Goal: Navigation & Orientation: Find specific page/section

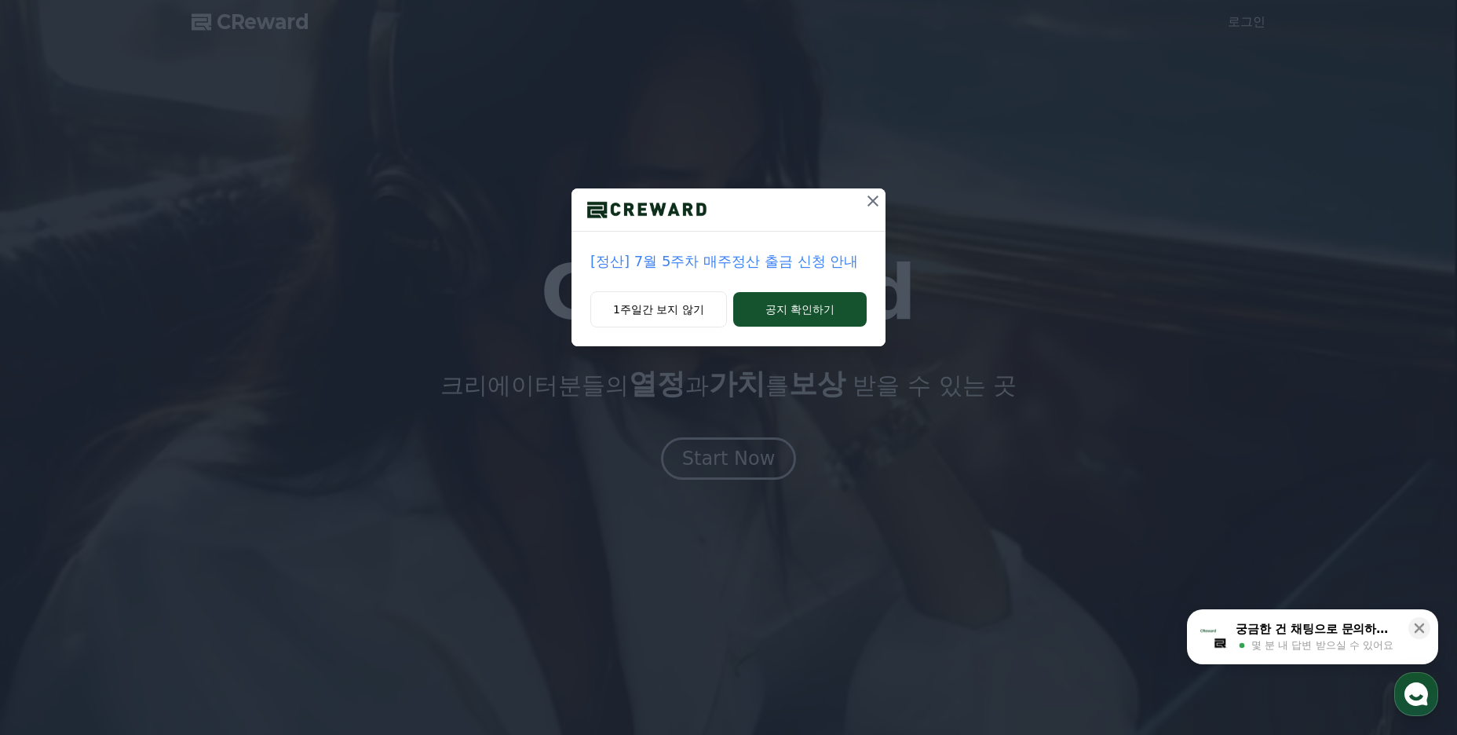
click at [870, 208] on icon at bounding box center [872, 200] width 19 height 19
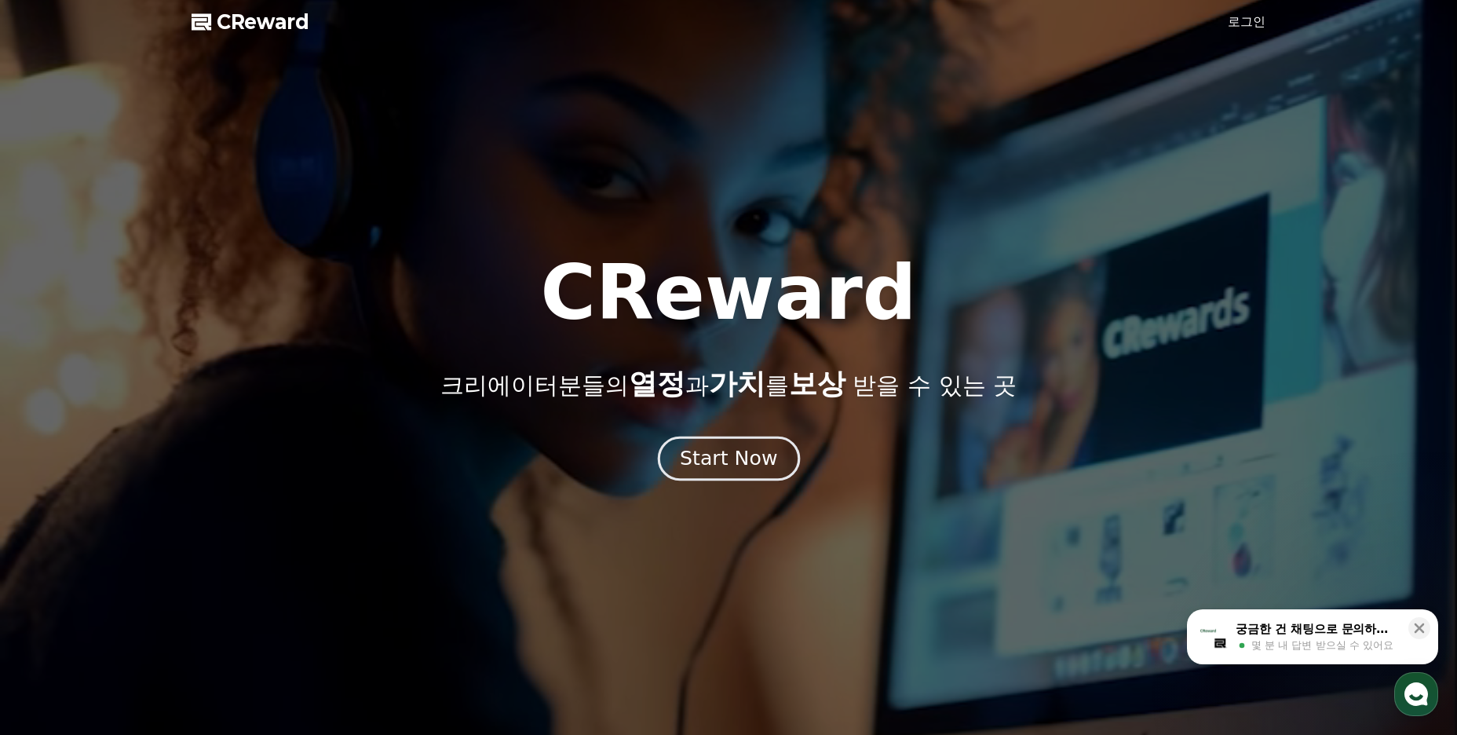
click at [699, 453] on div "Start Now" at bounding box center [728, 458] width 97 height 27
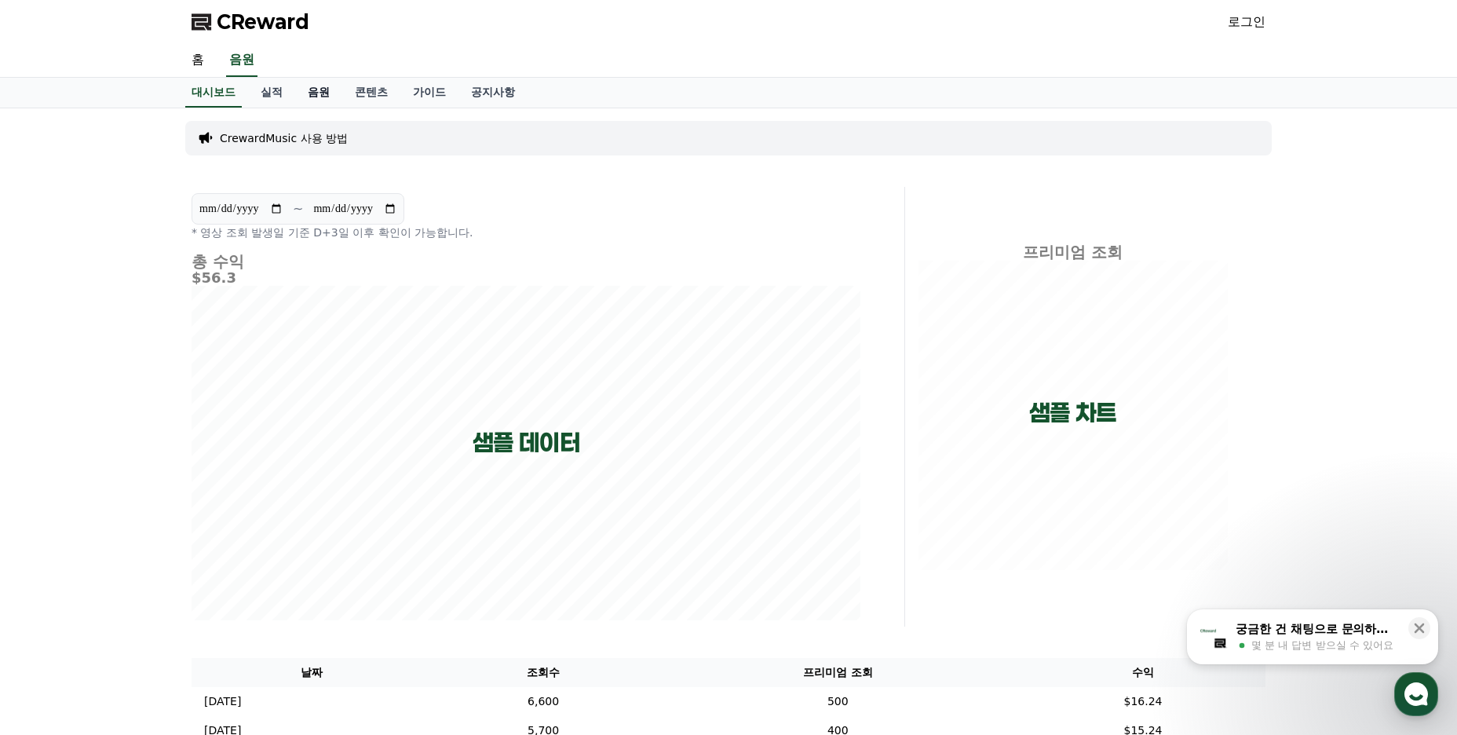
click at [310, 84] on link "음원" at bounding box center [318, 93] width 47 height 30
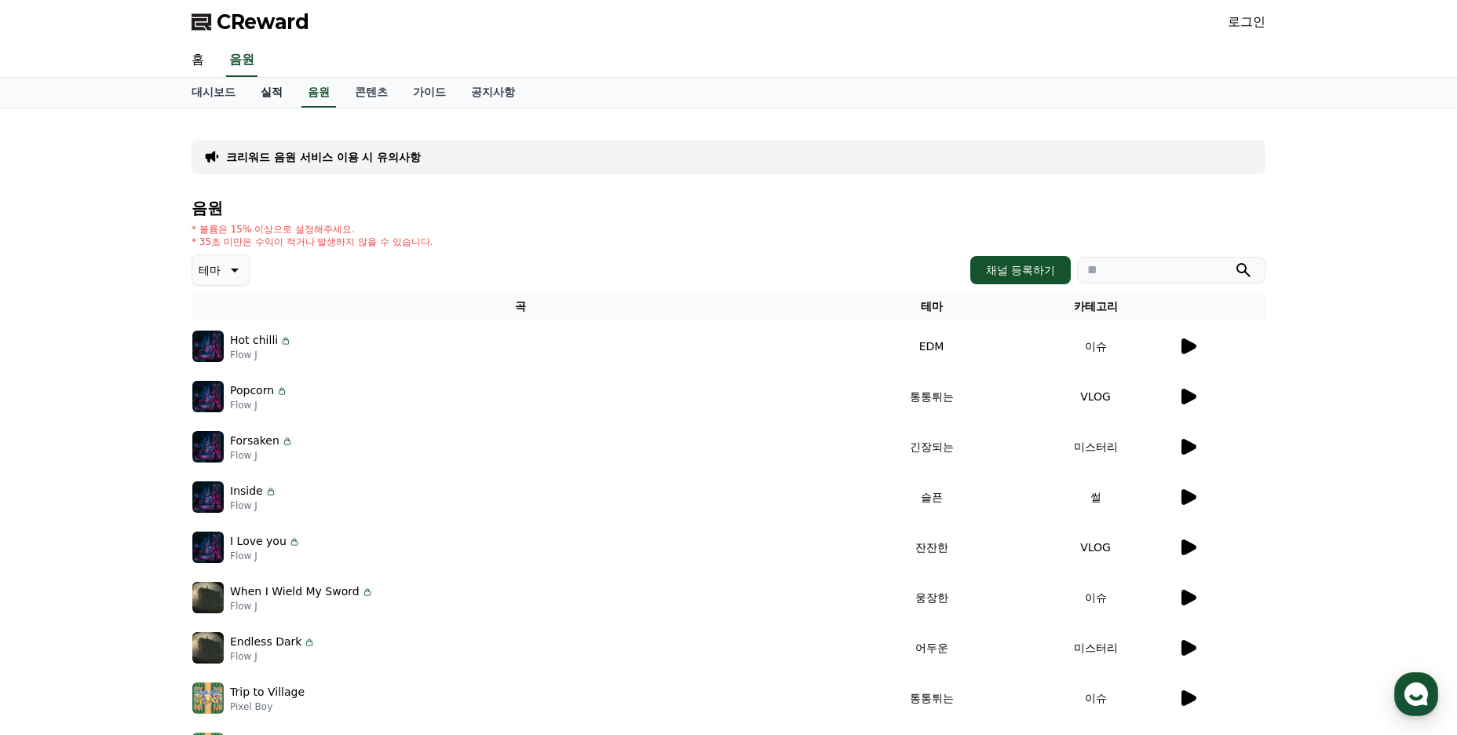
click at [274, 101] on link "실적" at bounding box center [271, 93] width 47 height 30
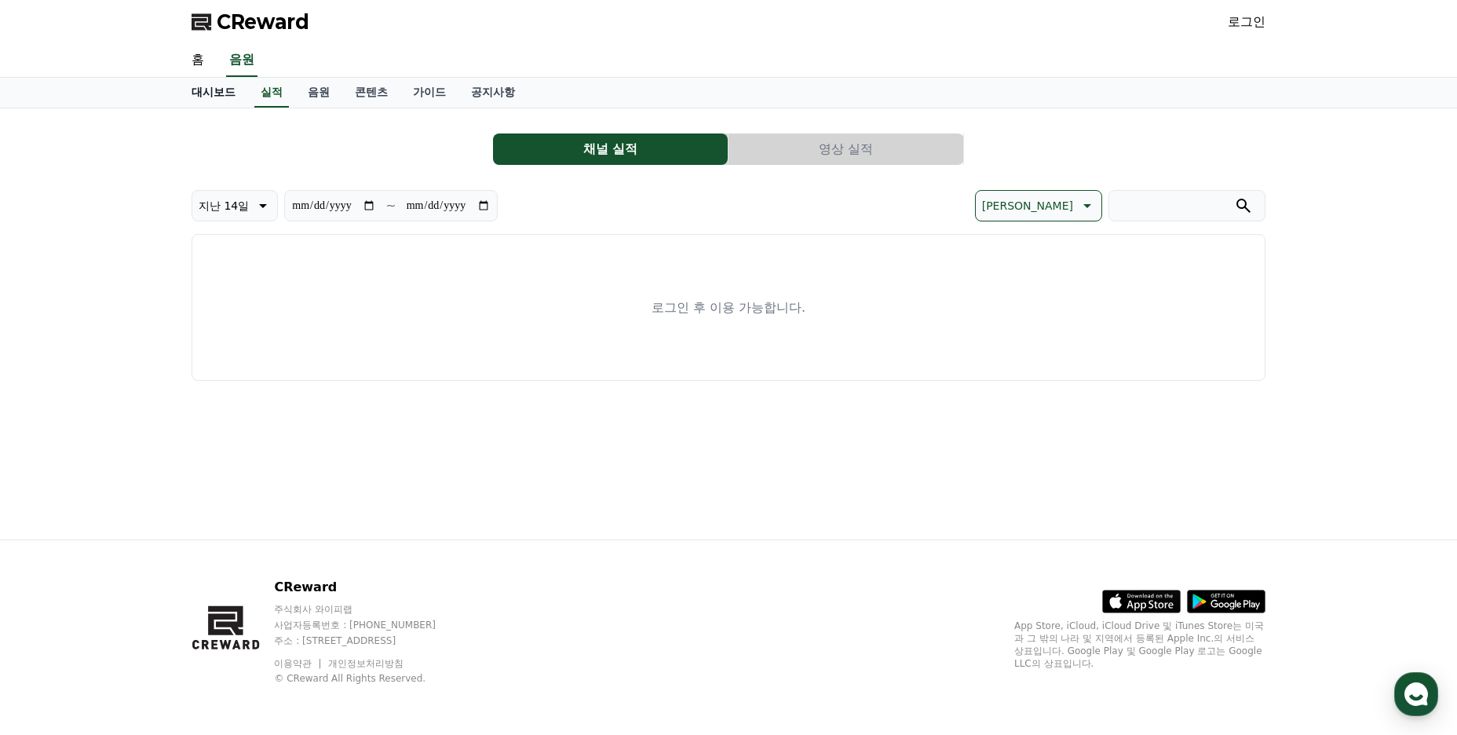
click at [210, 90] on link "대시보드" at bounding box center [213, 93] width 69 height 30
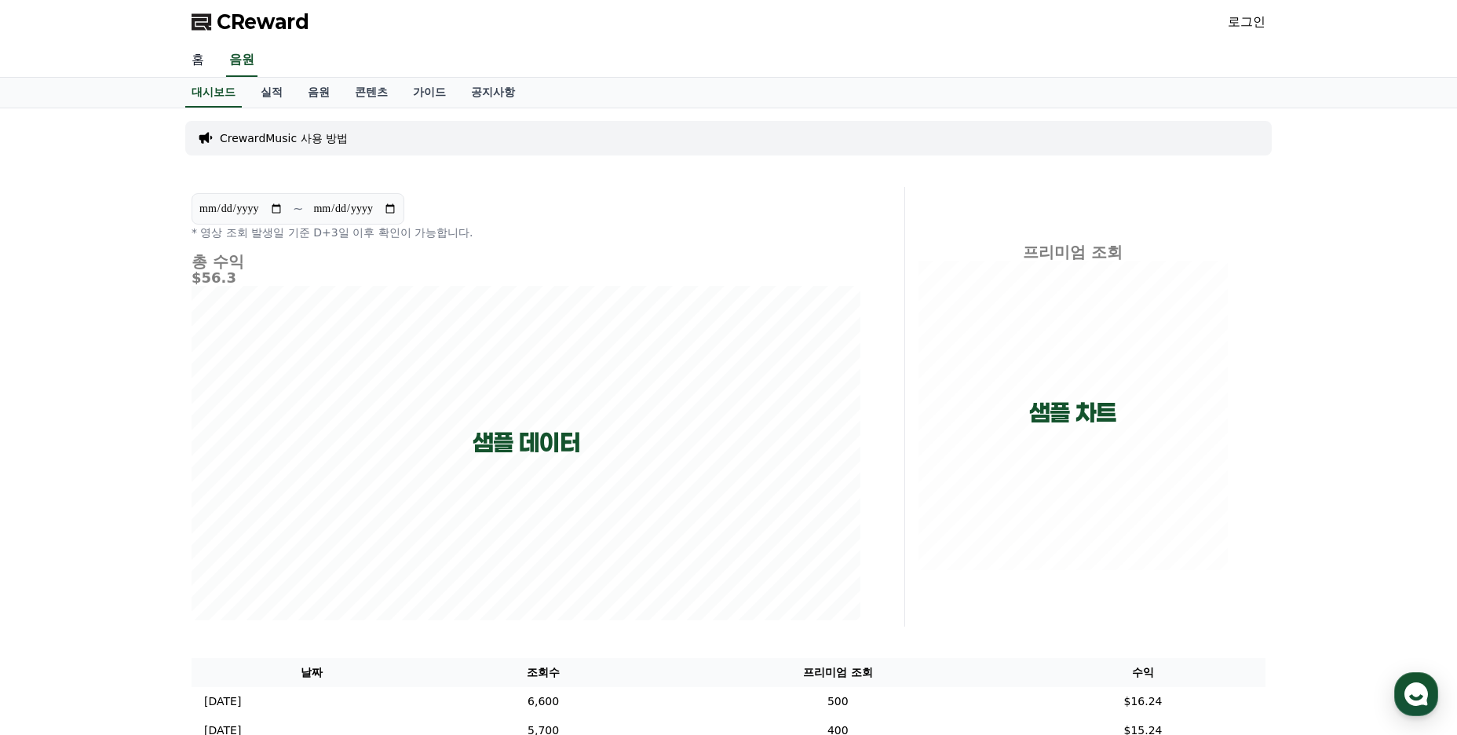
click at [199, 62] on link "홈" at bounding box center [198, 60] width 38 height 33
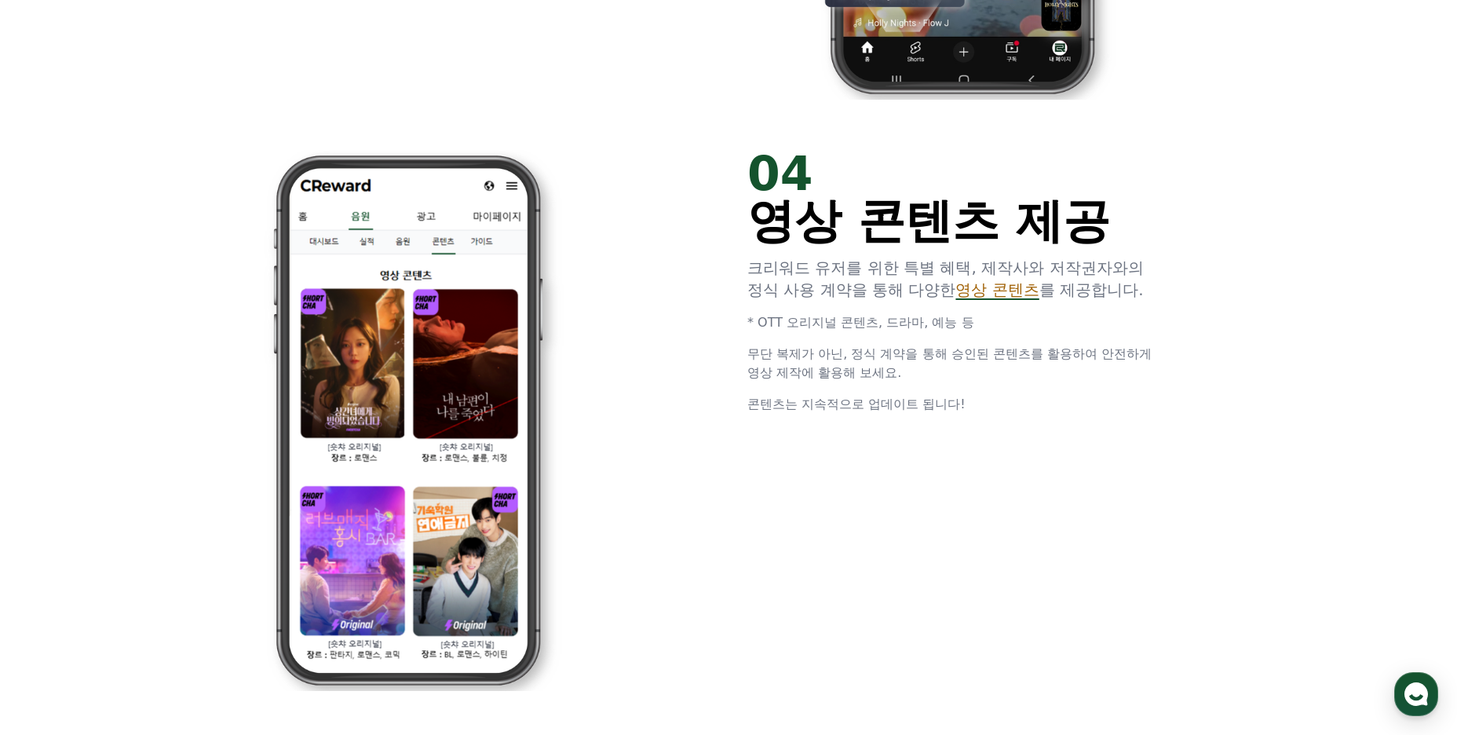
scroll to position [3218, 0]
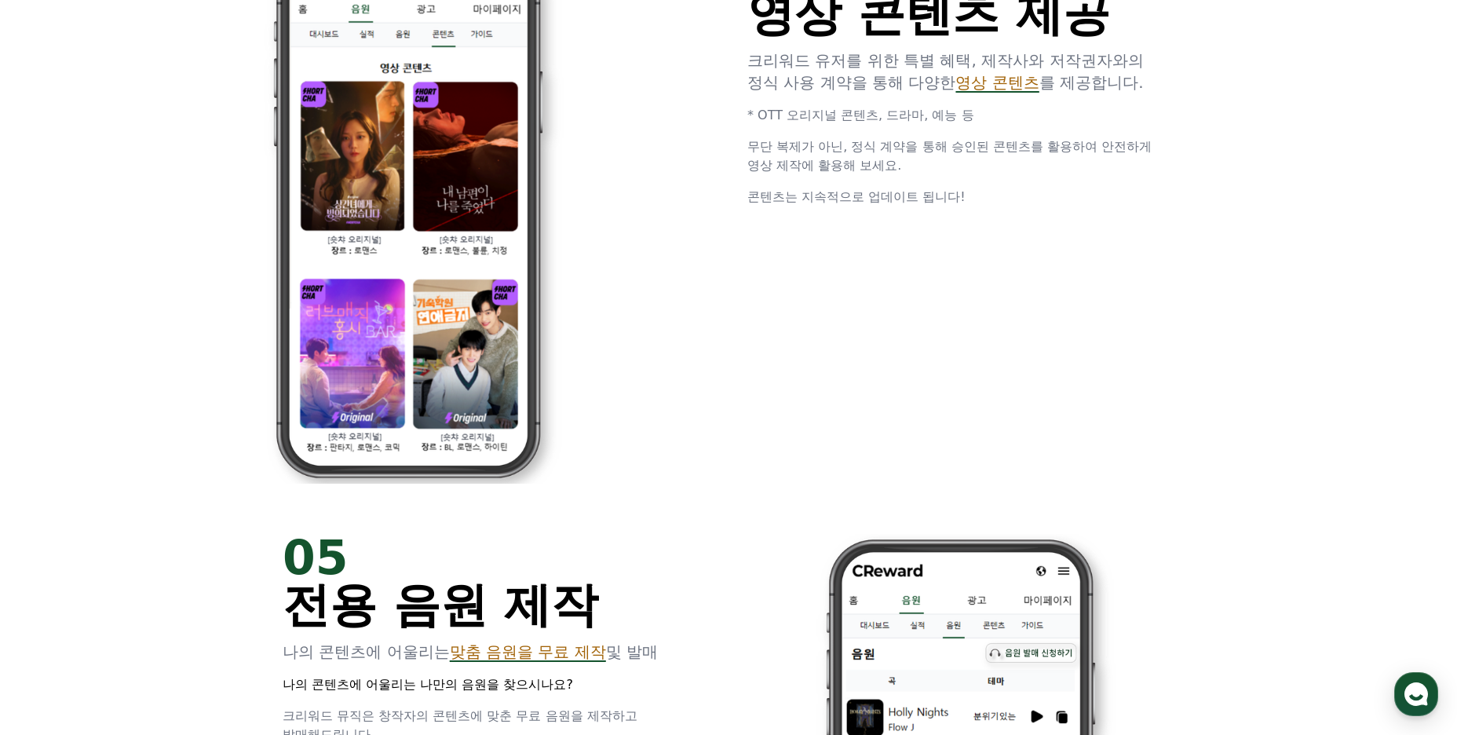
click at [461, 272] on img at bounding box center [408, 213] width 427 height 541
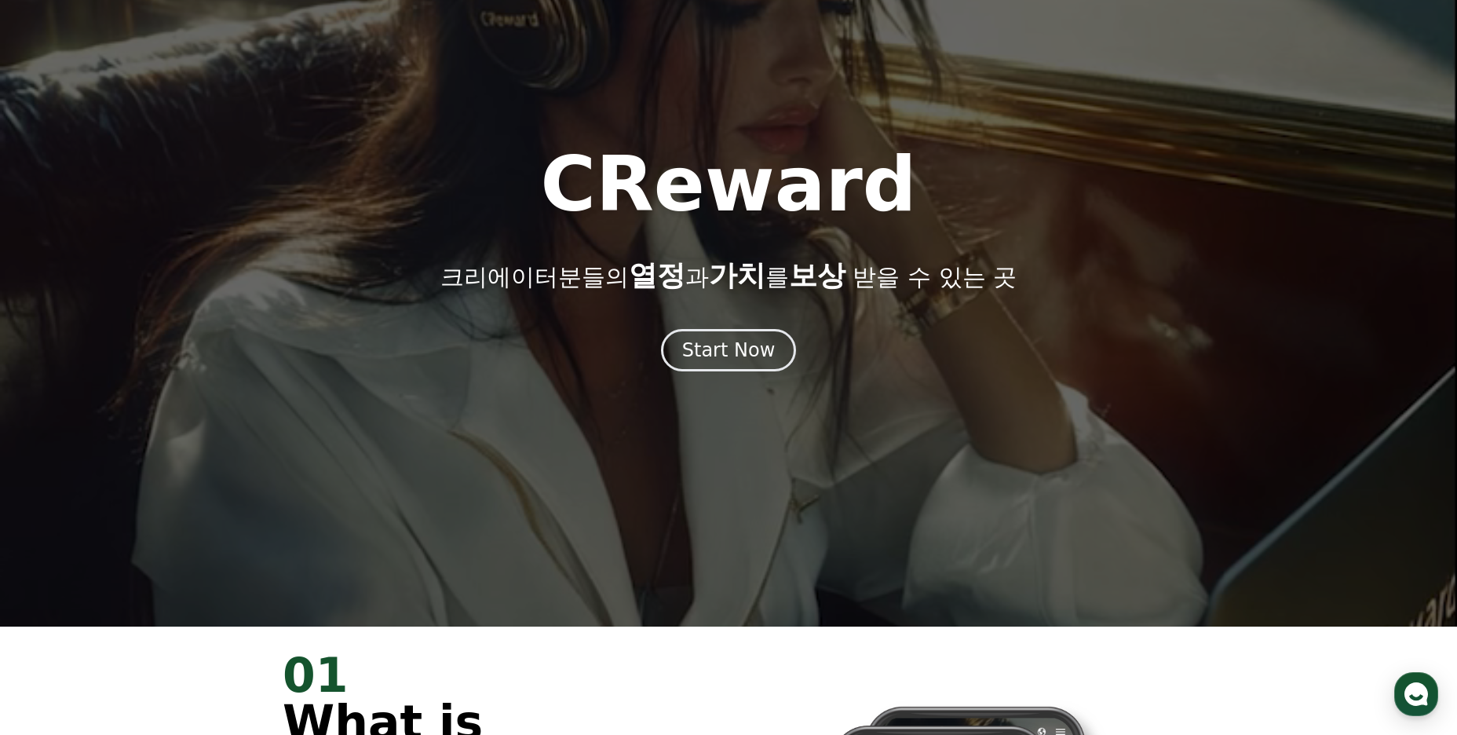
scroll to position [0, 0]
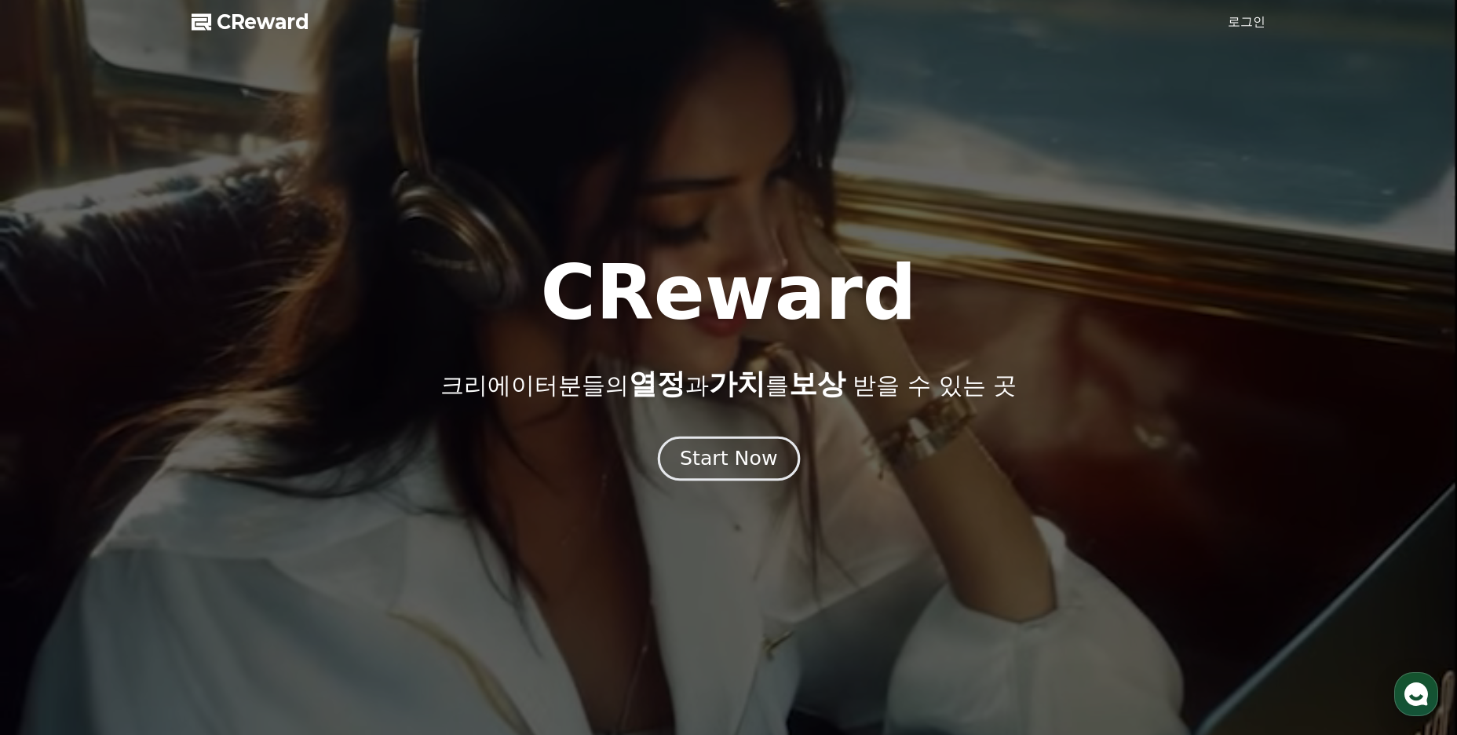
click at [727, 452] on div "Start Now" at bounding box center [728, 458] width 97 height 27
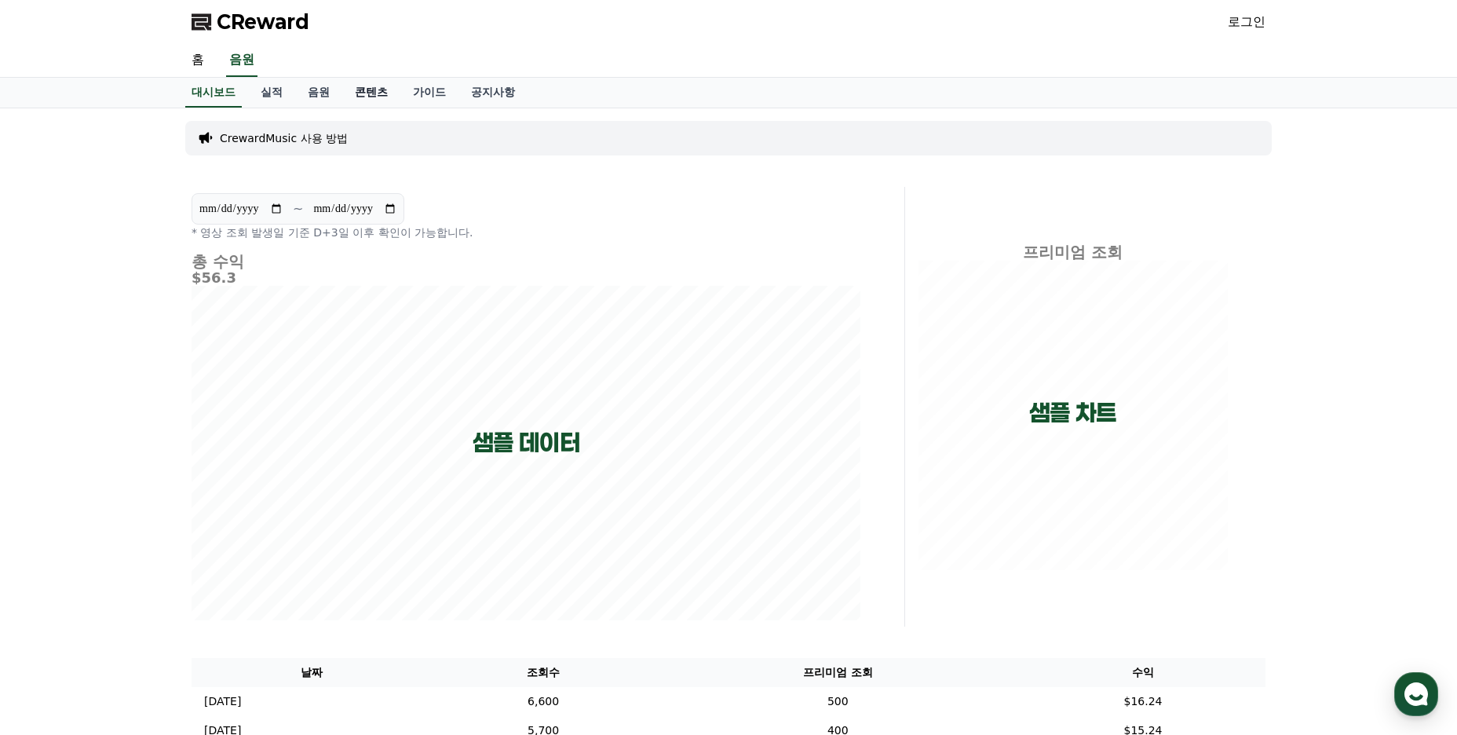
click at [382, 96] on link "콘텐츠" at bounding box center [371, 93] width 58 height 30
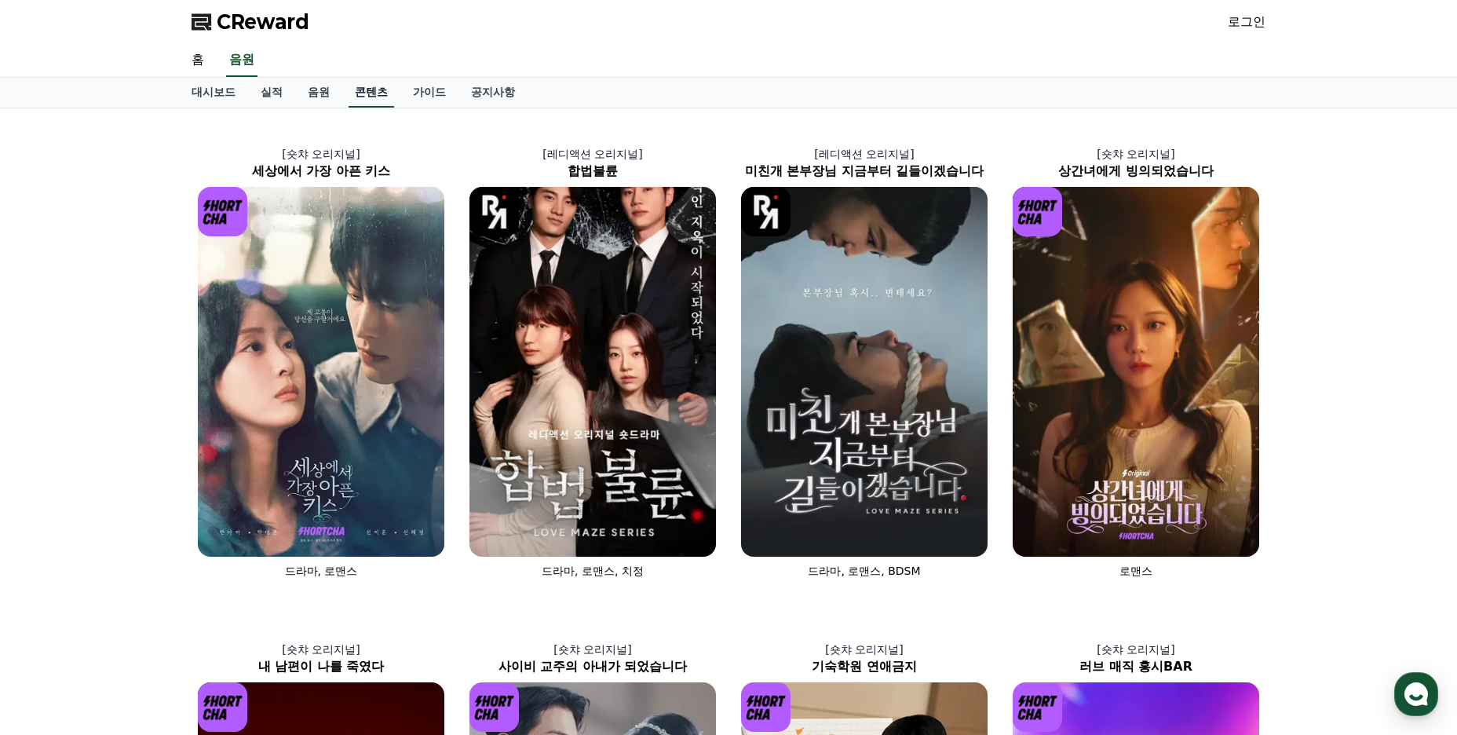
click at [370, 97] on link "콘텐츠" at bounding box center [371, 93] width 46 height 30
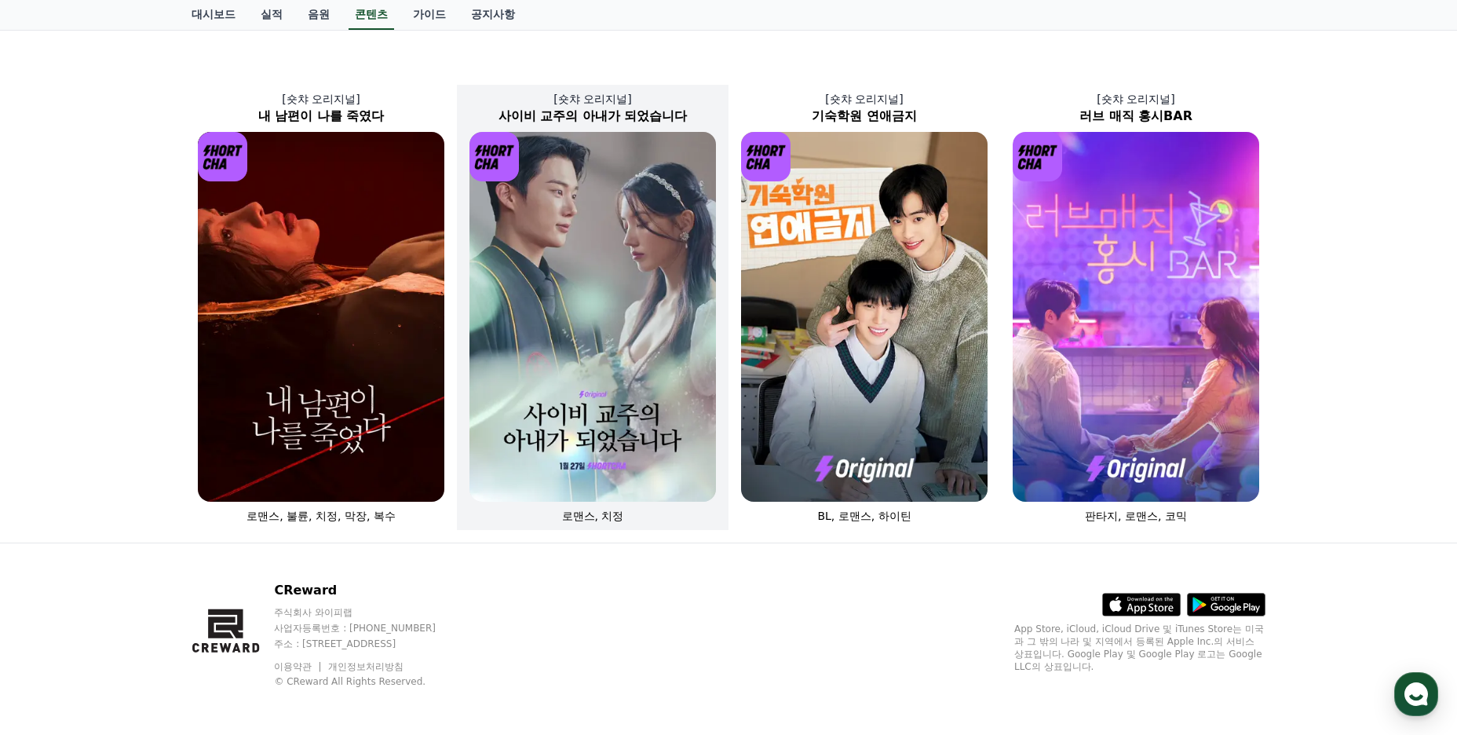
scroll to position [553, 0]
